Goal: Task Accomplishment & Management: Manage account settings

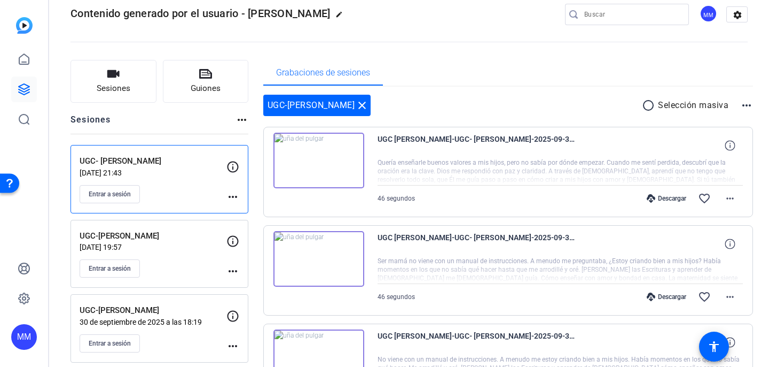
scroll to position [20, 0]
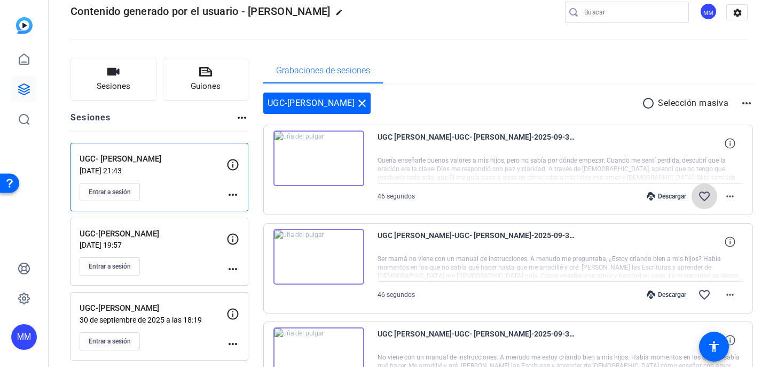
click at [705, 192] on mat-icon "favorite_border" at bounding box center [704, 196] width 13 height 13
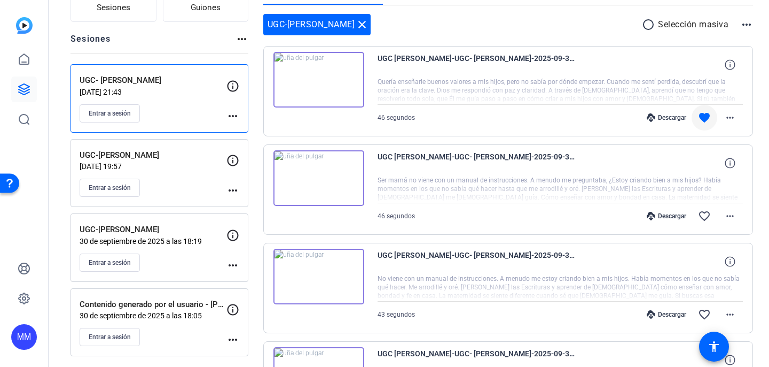
scroll to position [99, 0]
click at [704, 214] on mat-icon "favorite_border" at bounding box center [704, 215] width 13 height 13
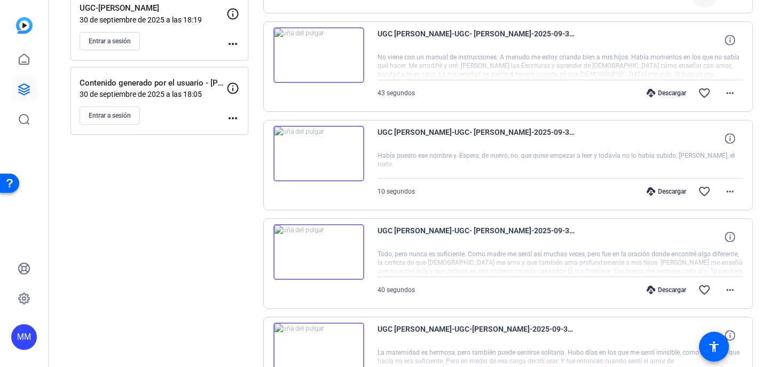
scroll to position [321, 0]
click at [702, 293] on mat-icon "favorite_border" at bounding box center [704, 288] width 13 height 13
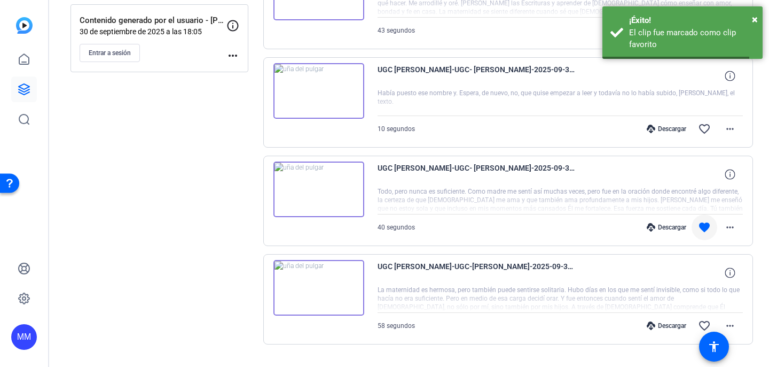
scroll to position [407, 0]
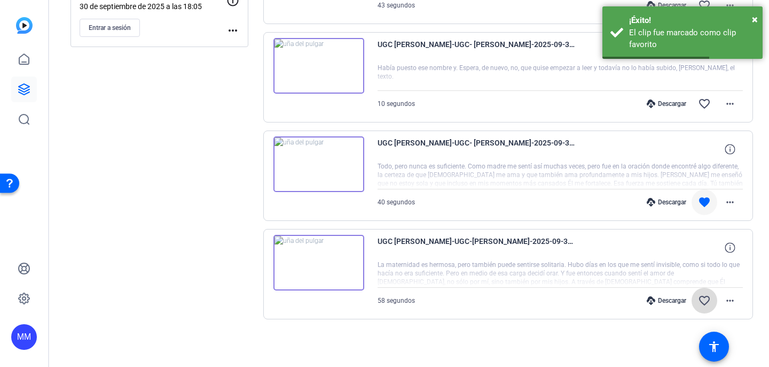
click at [707, 300] on mat-icon "favorite_border" at bounding box center [704, 300] width 13 height 13
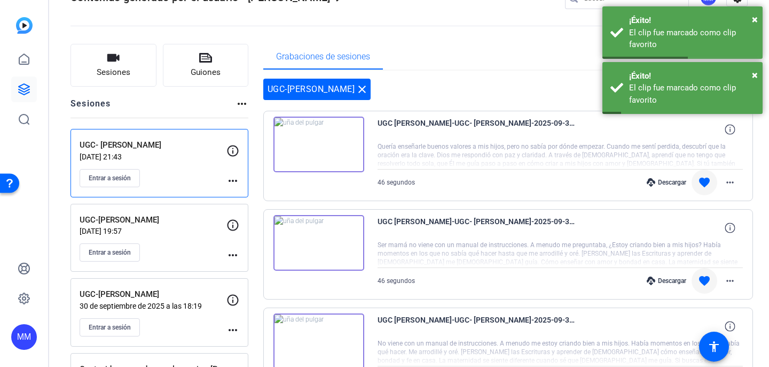
scroll to position [0, 0]
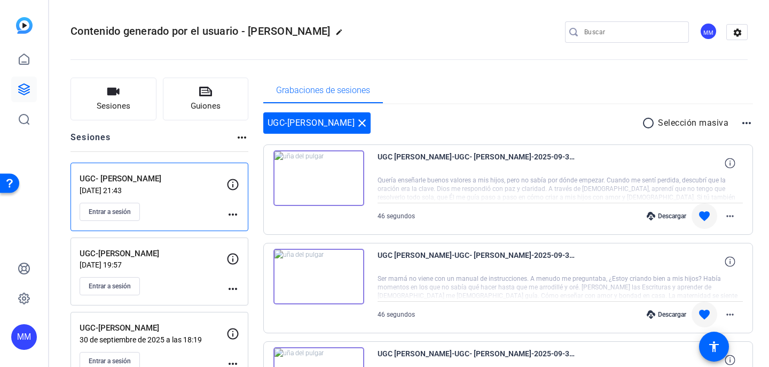
click at [745, 120] on mat-icon "more_horiz" at bounding box center [747, 122] width 13 height 13
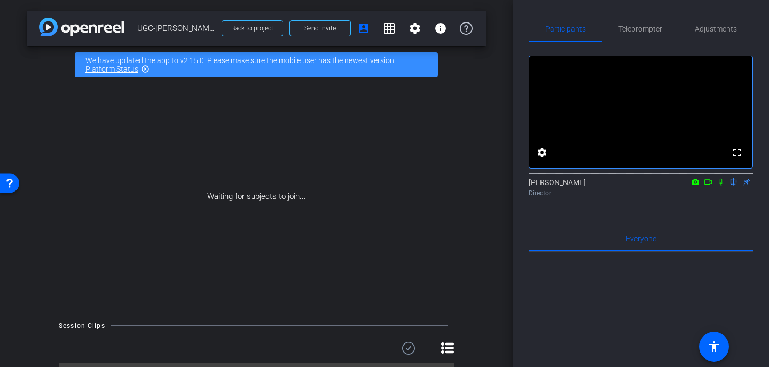
scroll to position [34, 0]
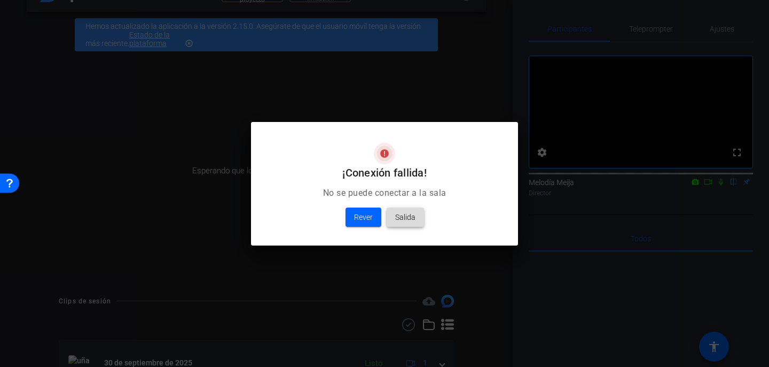
click at [398, 220] on font "Salida" at bounding box center [405, 217] width 20 height 9
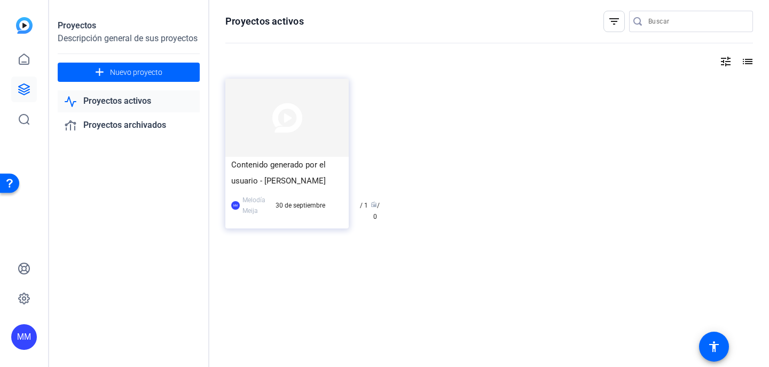
click at [136, 102] on font "Proyectos activos" at bounding box center [117, 101] width 68 height 10
click at [21, 89] on icon at bounding box center [24, 89] width 13 height 13
click at [142, 97] on font "Proyectos activos" at bounding box center [117, 101] width 68 height 10
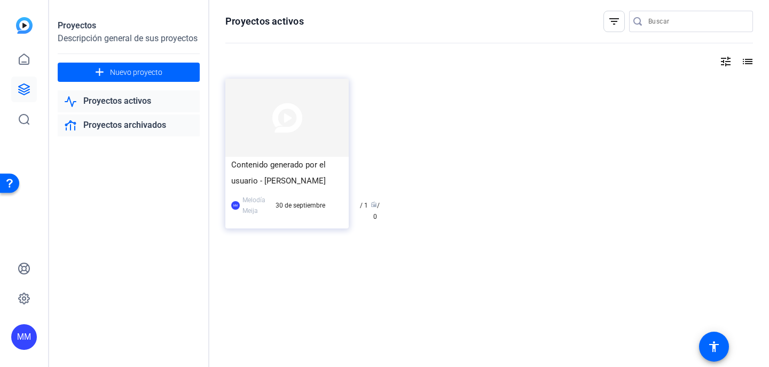
click at [146, 127] on font "Proyectos archivados" at bounding box center [124, 125] width 83 height 10
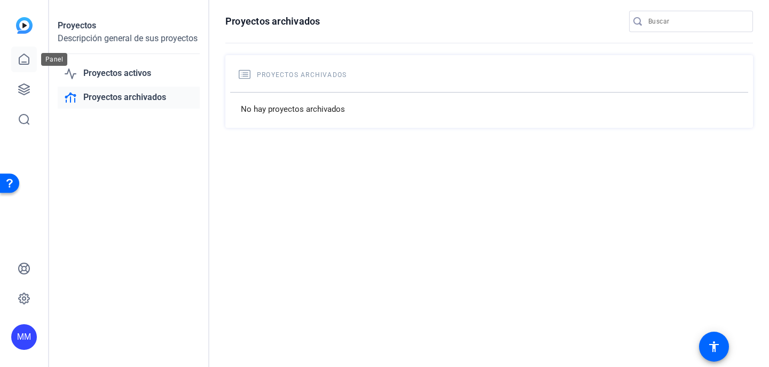
click at [24, 65] on icon at bounding box center [24, 59] width 13 height 13
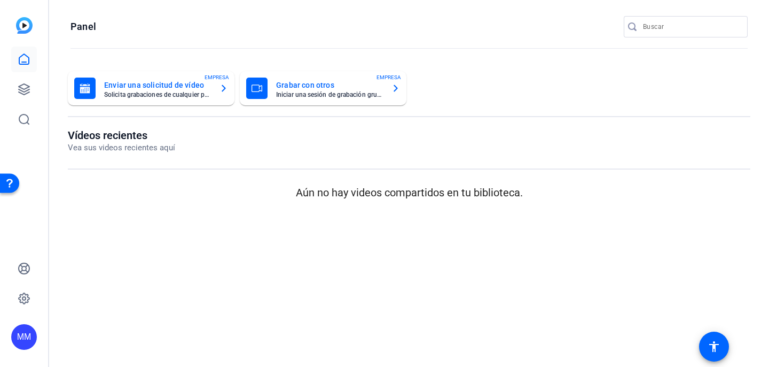
click at [20, 332] on font "MM" at bounding box center [24, 336] width 14 height 9
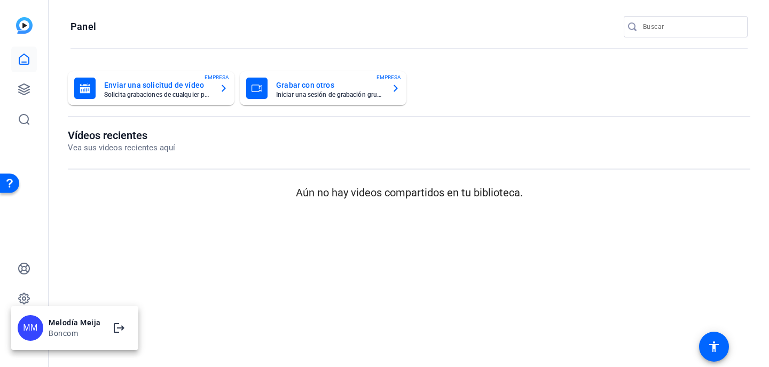
click at [76, 332] on font "Boncom" at bounding box center [63, 333] width 29 height 9
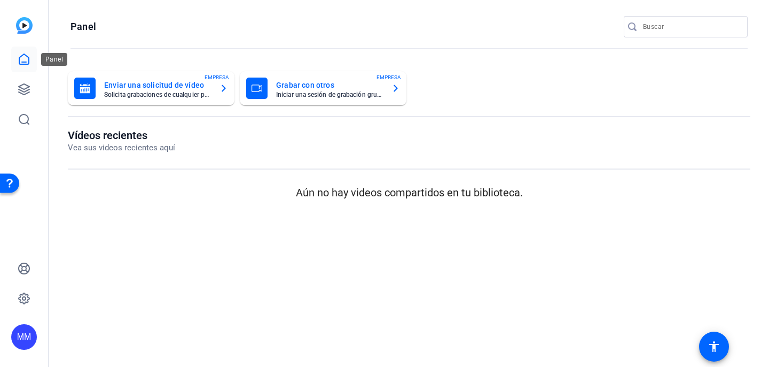
click at [22, 58] on icon at bounding box center [24, 59] width 13 height 13
click at [27, 92] on icon at bounding box center [24, 89] width 13 height 13
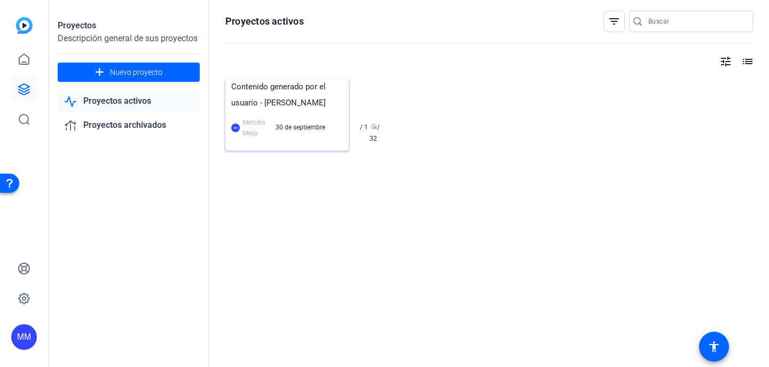
click at [323, 111] on div "Contenido generado por el usuario - [PERSON_NAME]" at bounding box center [287, 95] width 112 height 32
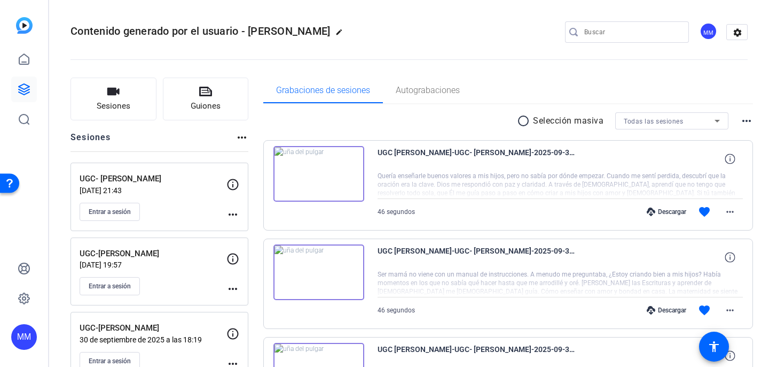
click at [336, 30] on mat-icon "edit" at bounding box center [342, 34] width 13 height 13
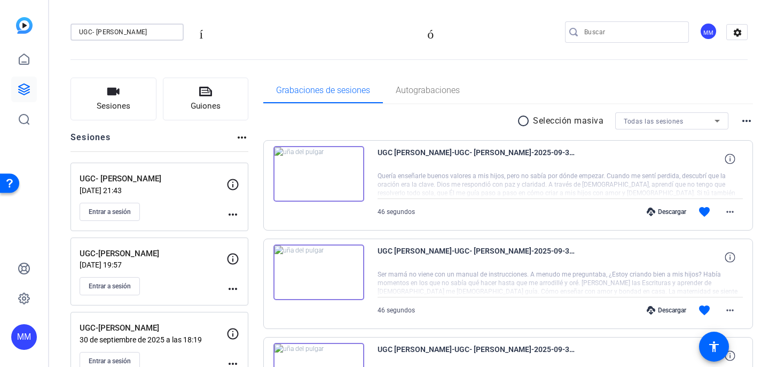
drag, startPoint x: 131, startPoint y: 30, endPoint x: 97, endPoint y: 32, distance: 34.8
click at [97, 32] on input "UGC- [PERSON_NAME]" at bounding box center [127, 32] width 96 height 13
type input "UGC- Spanish - [PERSON_NAME]"
click at [179, 29] on div "UGC- Spanish - [PERSON_NAME]" at bounding box center [127, 32] width 113 height 17
click at [204, 32] on font "círculo de verificación" at bounding box center [317, 32] width 260 height 13
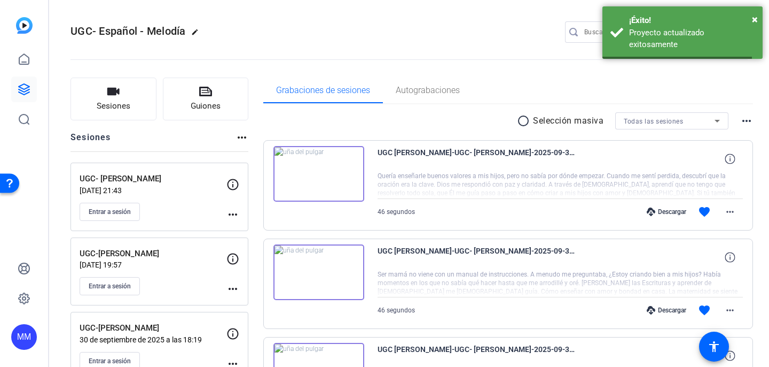
click at [199, 37] on mat-icon "edit" at bounding box center [197, 34] width 13 height 13
click at [260, 46] on openreel-divider-bar at bounding box center [410, 56] width 678 height 33
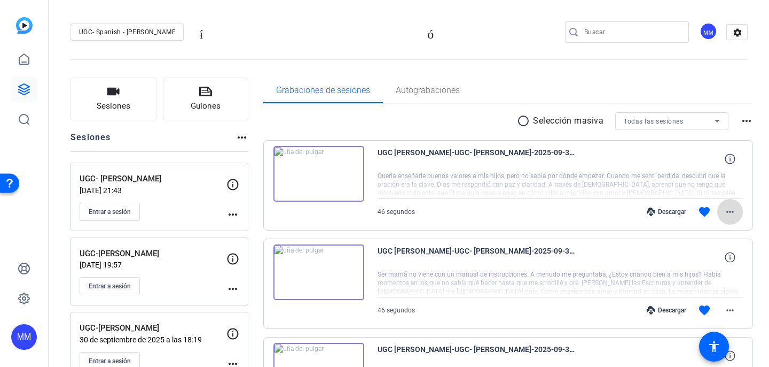
click at [727, 212] on mat-icon "more_horiz" at bounding box center [730, 211] width 13 height 13
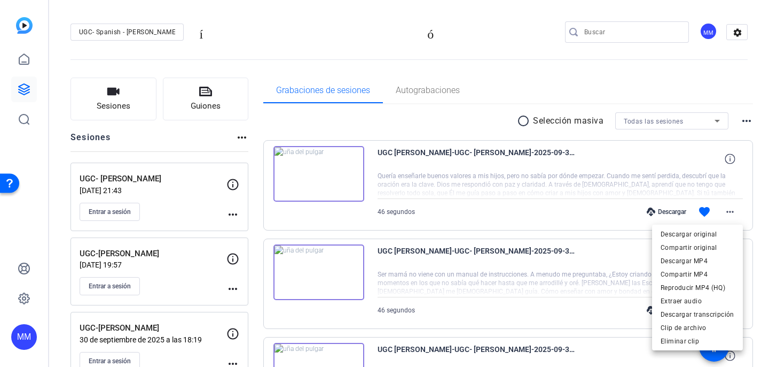
click at [732, 160] on div at bounding box center [384, 183] width 769 height 367
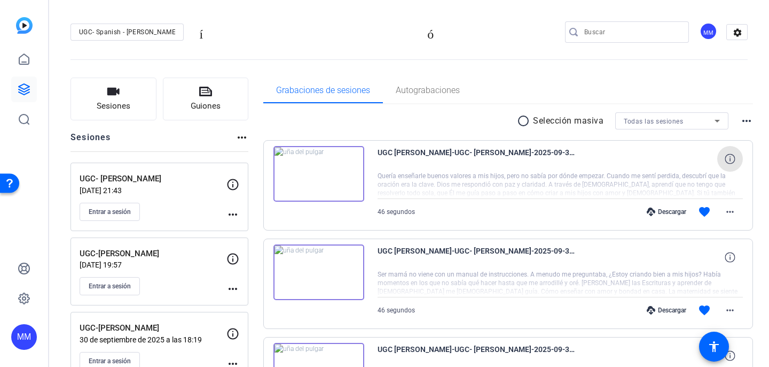
click at [732, 160] on icon at bounding box center [730, 158] width 10 height 10
click at [744, 122] on mat-icon "more_horiz" at bounding box center [747, 120] width 13 height 13
click at [439, 133] on div at bounding box center [384, 183] width 769 height 367
click at [230, 213] on mat-icon "more_horiz" at bounding box center [233, 214] width 13 height 13
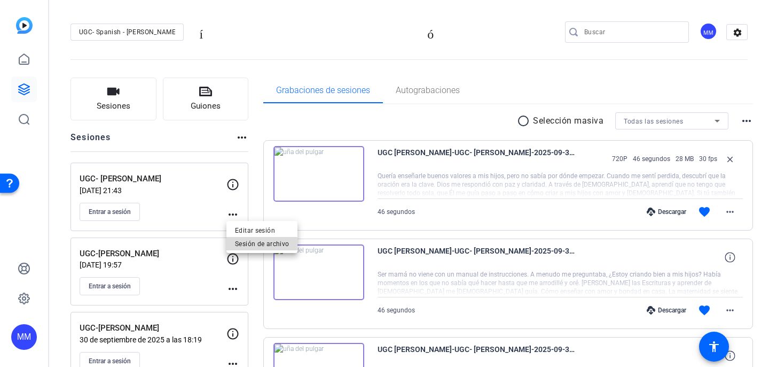
click at [237, 242] on font "Sesión de archivo" at bounding box center [262, 242] width 54 height 7
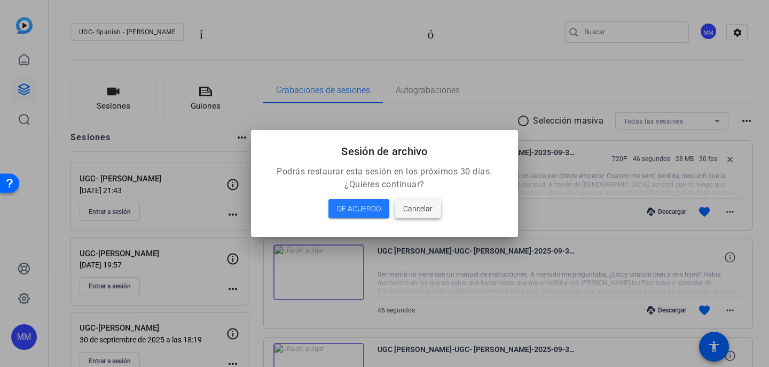
click at [415, 208] on font "Cancelar" at bounding box center [417, 208] width 29 height 9
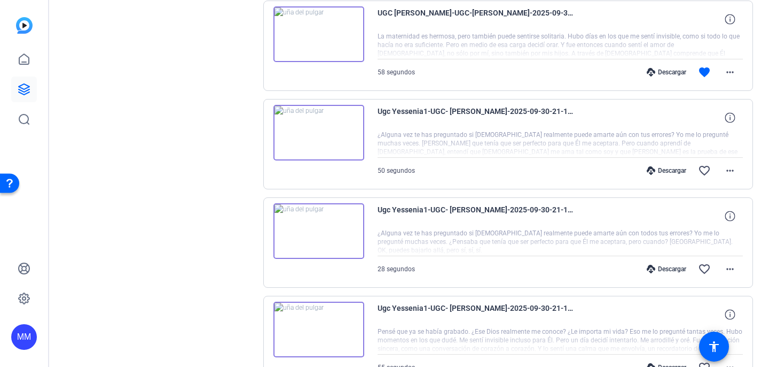
scroll to position [632, 0]
click at [705, 173] on mat-icon "favorite_border" at bounding box center [704, 169] width 13 height 13
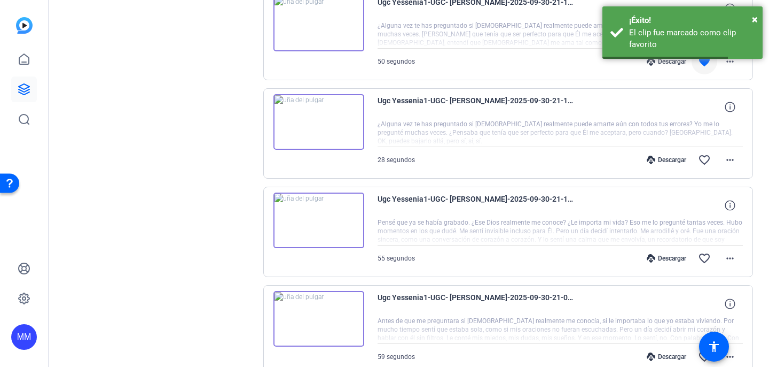
scroll to position [744, 0]
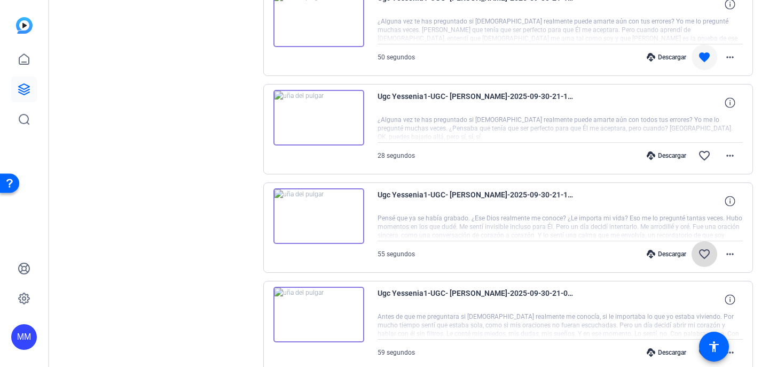
click at [700, 253] on mat-icon "favorite_border" at bounding box center [704, 253] width 13 height 13
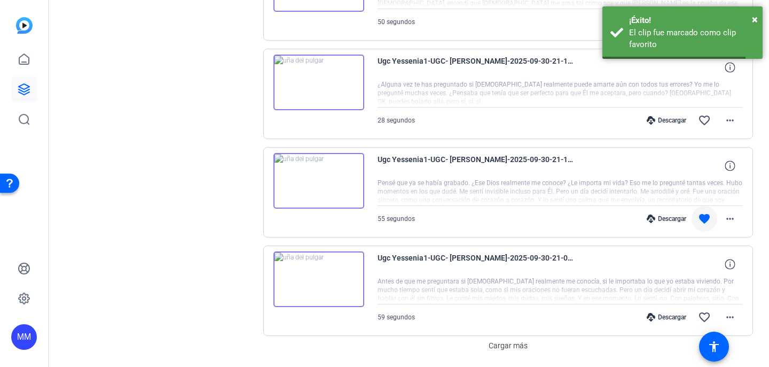
scroll to position [815, 0]
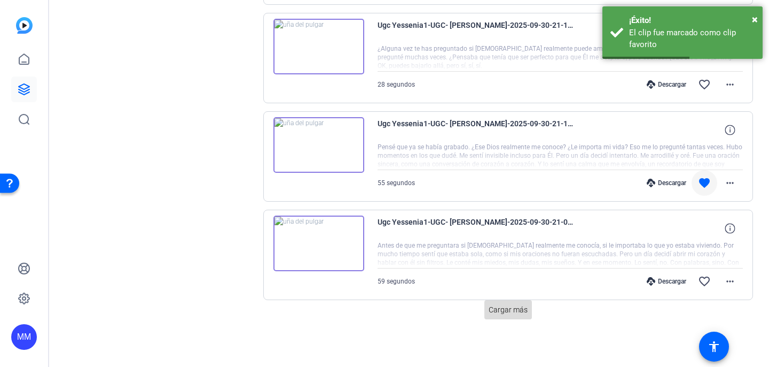
click at [520, 305] on font "Cargar más" at bounding box center [508, 309] width 39 height 9
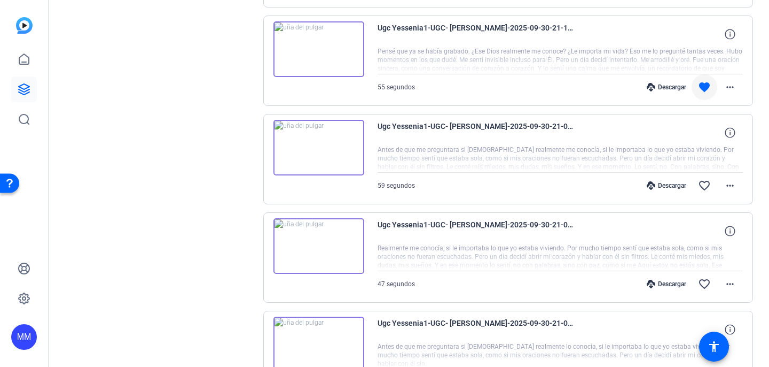
scroll to position [913, 0]
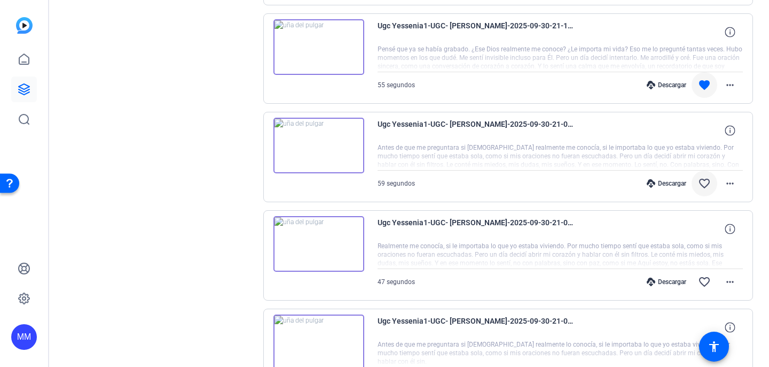
click at [710, 190] on span at bounding box center [705, 183] width 26 height 26
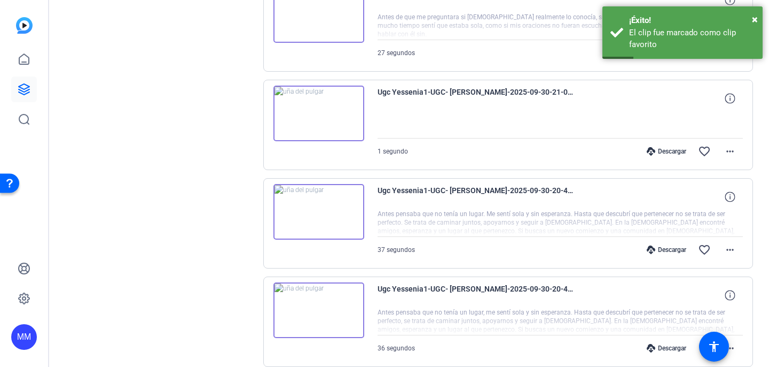
scroll to position [1242, 0]
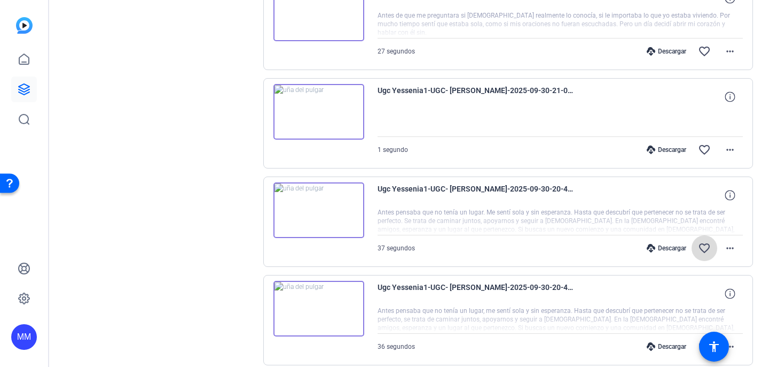
click at [703, 249] on mat-icon "favorite_border" at bounding box center [704, 248] width 13 height 13
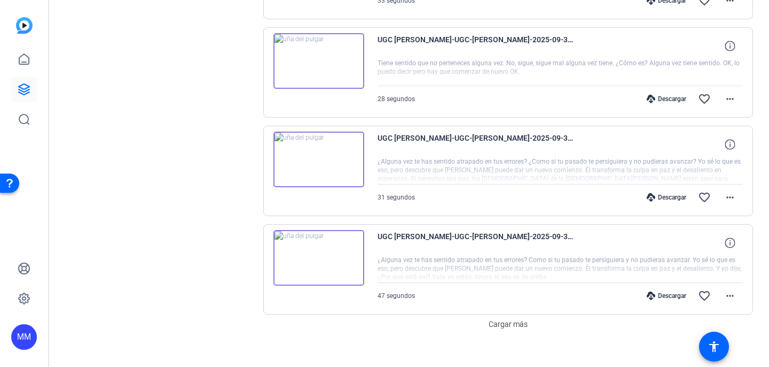
scroll to position [1783, 0]
click at [503, 326] on font "Cargar más" at bounding box center [508, 325] width 39 height 9
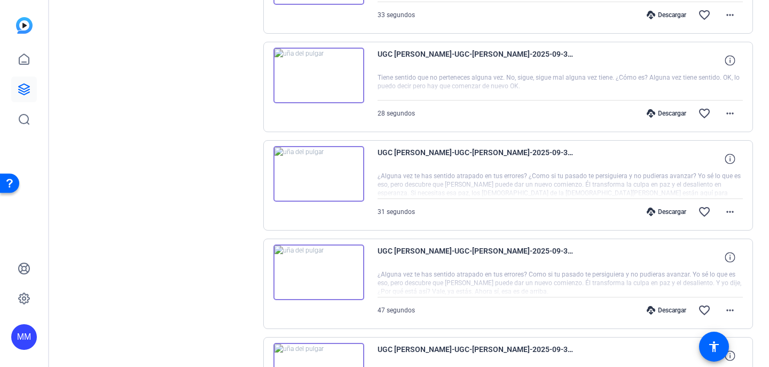
scroll to position [1767, 0]
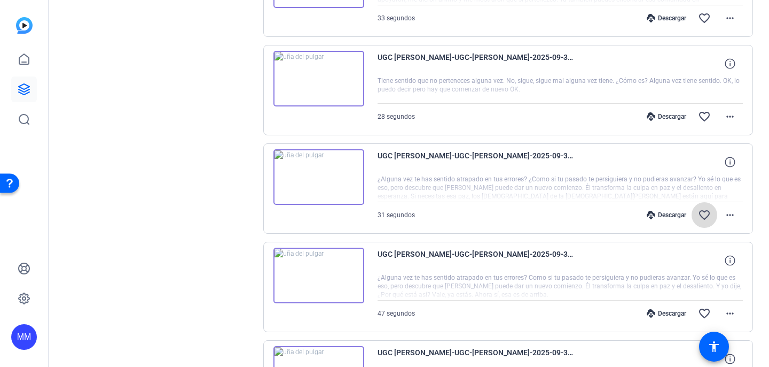
click at [701, 219] on mat-icon "favorite_border" at bounding box center [704, 214] width 13 height 13
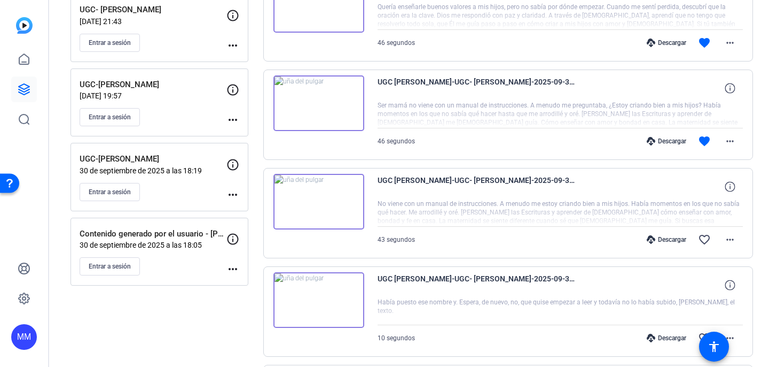
scroll to position [0, 0]
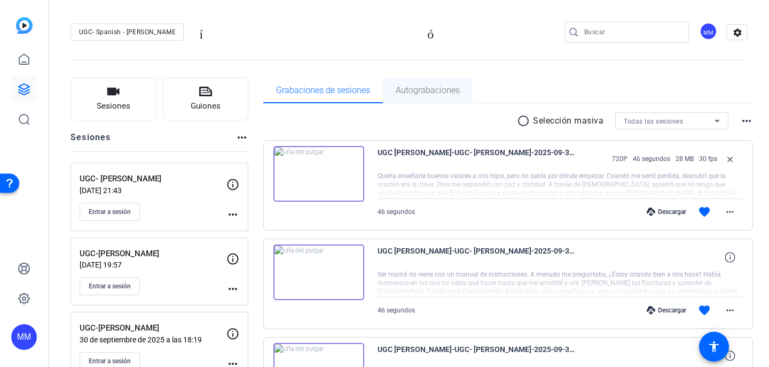
click at [396, 94] on font "Autograbaciones" at bounding box center [428, 90] width 64 height 10
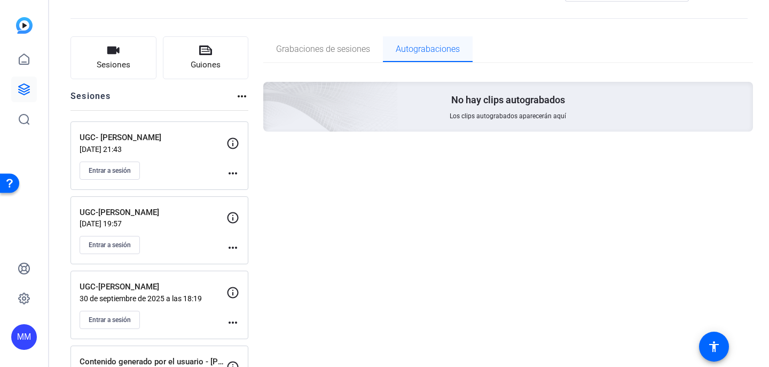
scroll to position [43, 0]
